Goal: Complete application form

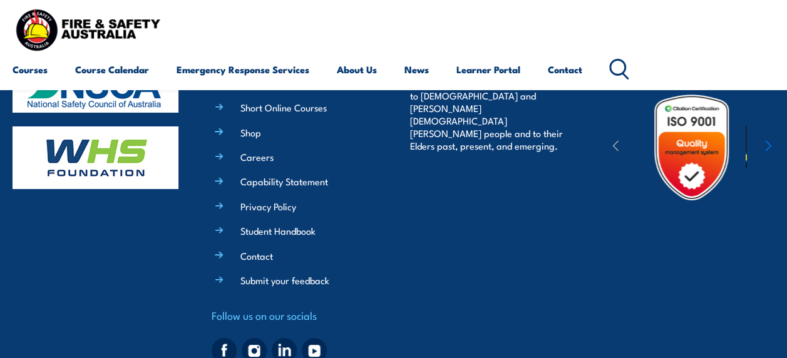
scroll to position [2302, 0]
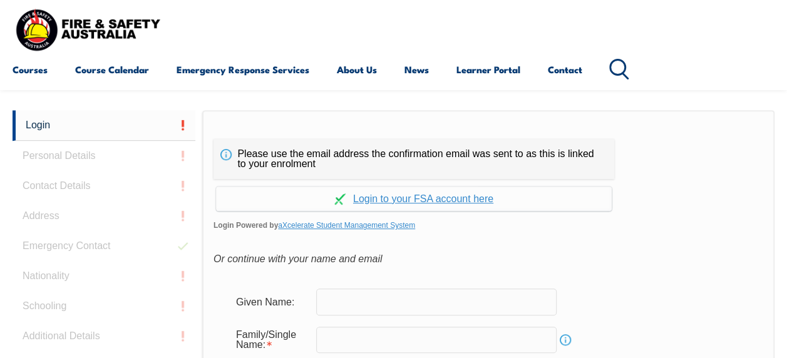
scroll to position [296, 0]
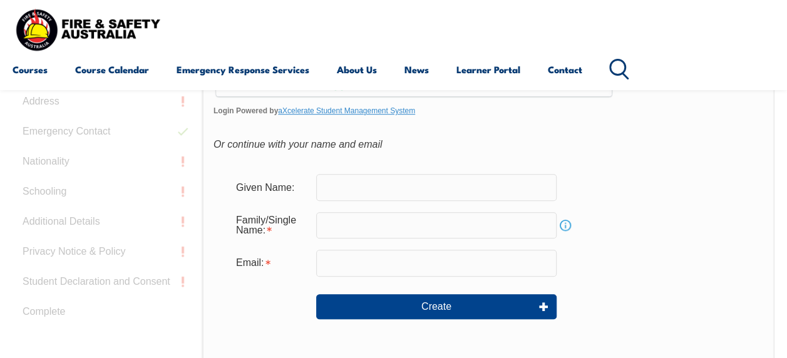
scroll to position [381, 0]
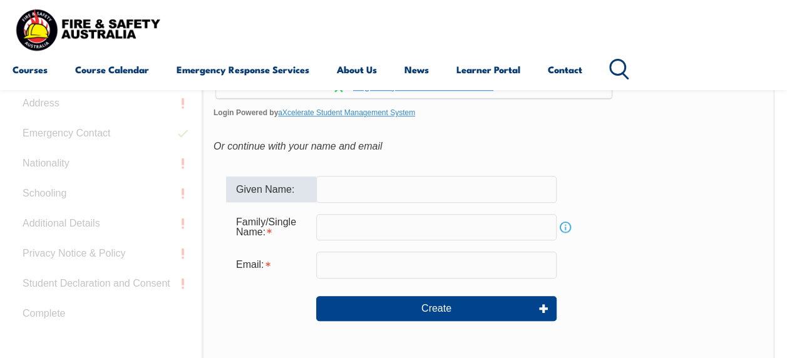
click at [451, 193] on input "text" at bounding box center [436, 189] width 240 height 26
type input "Eamonn"
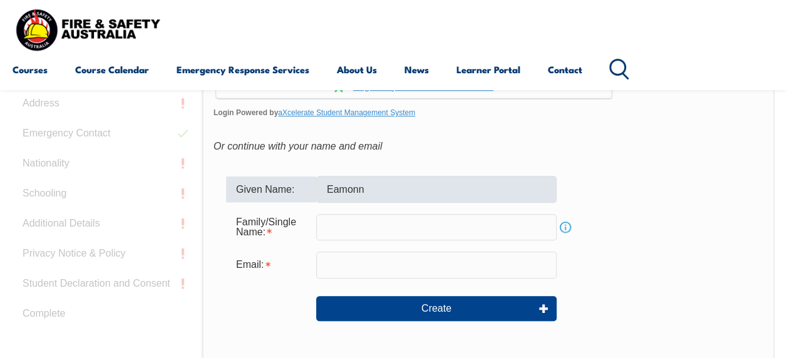
type input "[PERSON_NAME][EMAIL_ADDRESS][DOMAIN_NAME]"
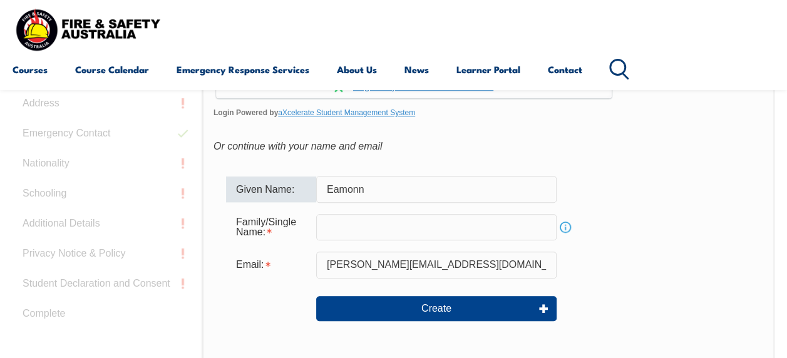
click at [376, 226] on input "text" at bounding box center [436, 227] width 240 height 26
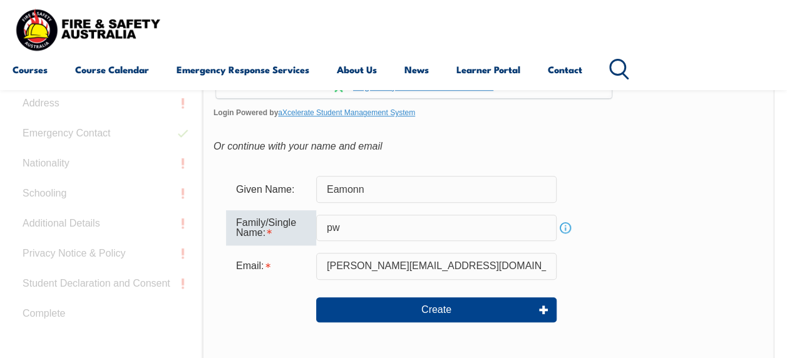
type input "p"
type input "Power"
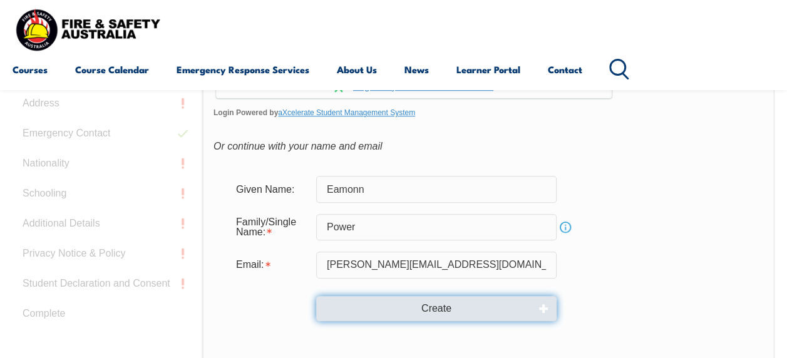
click at [388, 307] on button "Create" at bounding box center [436, 308] width 240 height 25
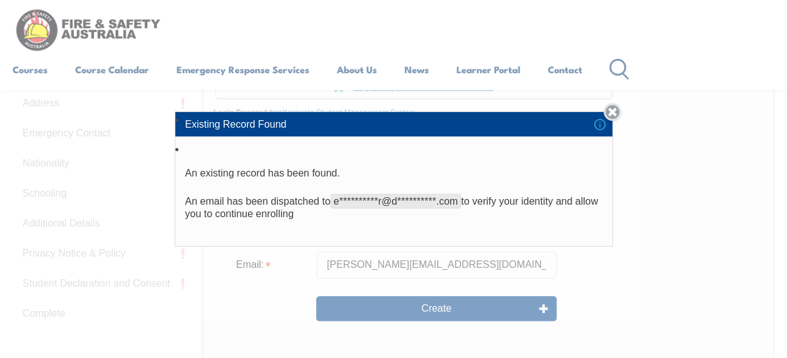
click at [616, 111] on link "Close" at bounding box center [612, 112] width 18 height 18
